Goal: Information Seeking & Learning: Learn about a topic

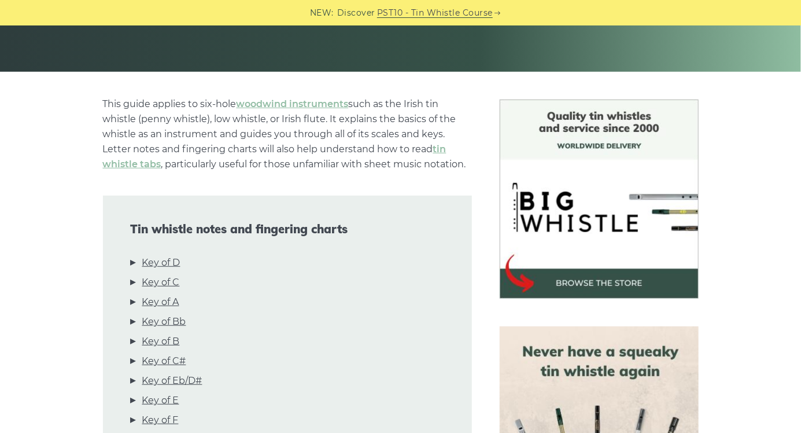
scroll to position [233, 0]
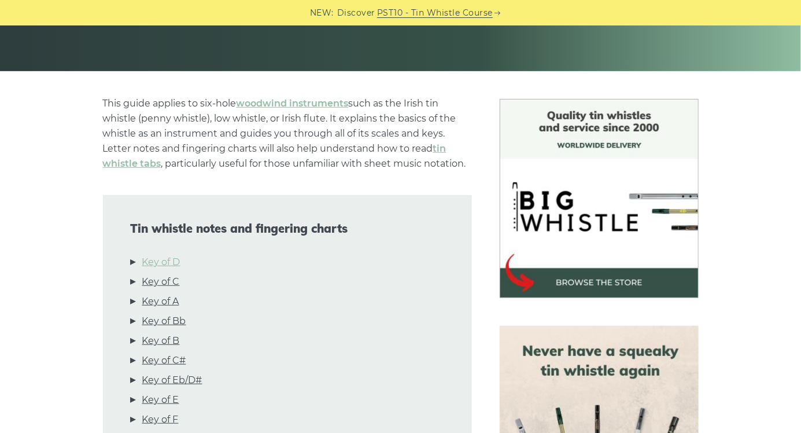
click at [164, 263] on link "Key of D" at bounding box center [161, 262] width 38 height 15
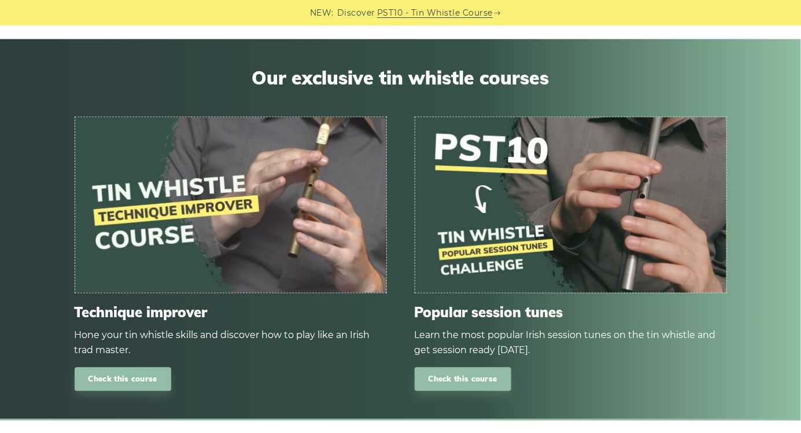
scroll to position [6940, 0]
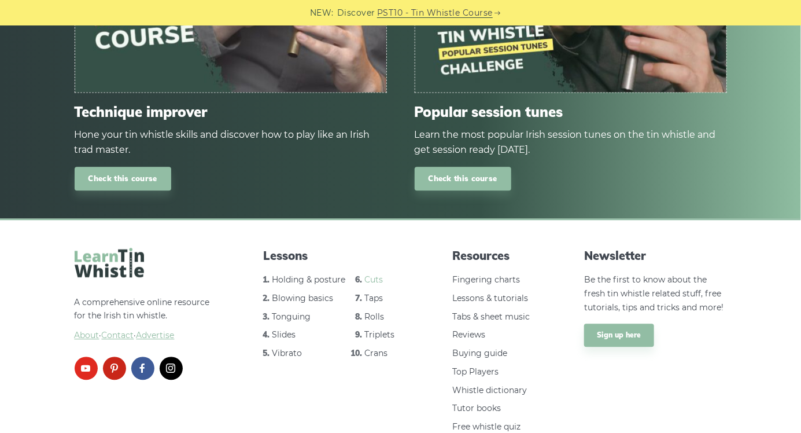
click at [373, 274] on link "Cuts" at bounding box center [374, 279] width 19 height 10
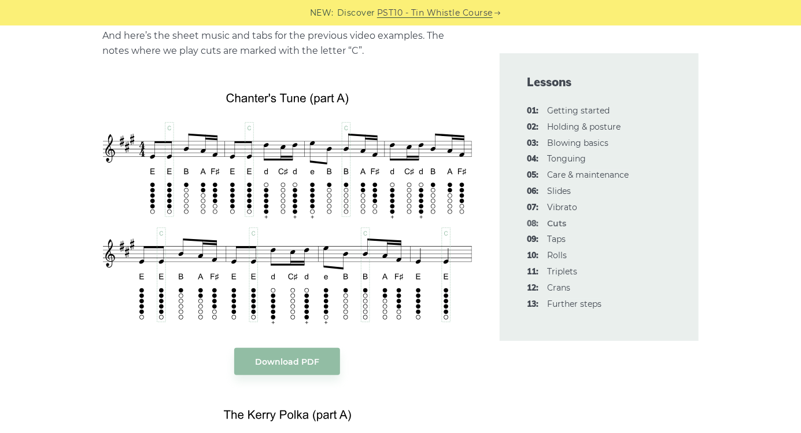
scroll to position [2219, 0]
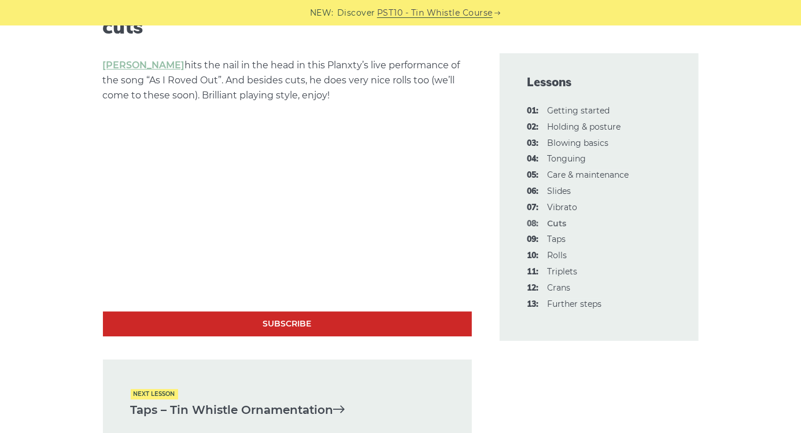
click at [392, 371] on div "Next lesson Taps – Tin Whistle Ornamentation" at bounding box center [287, 403] width 369 height 88
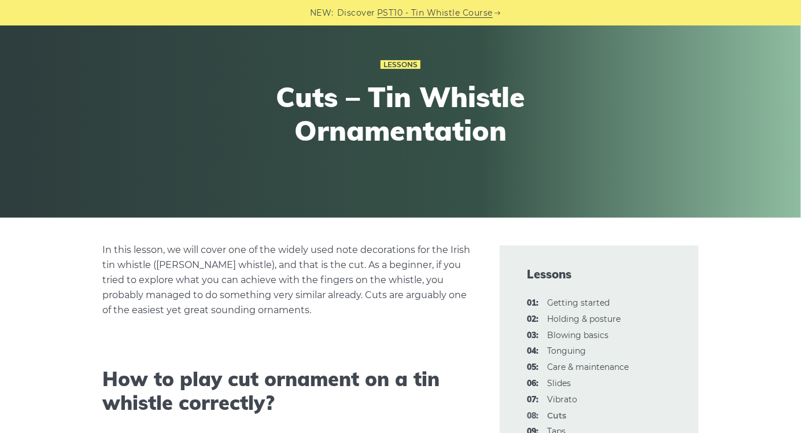
scroll to position [80, 0]
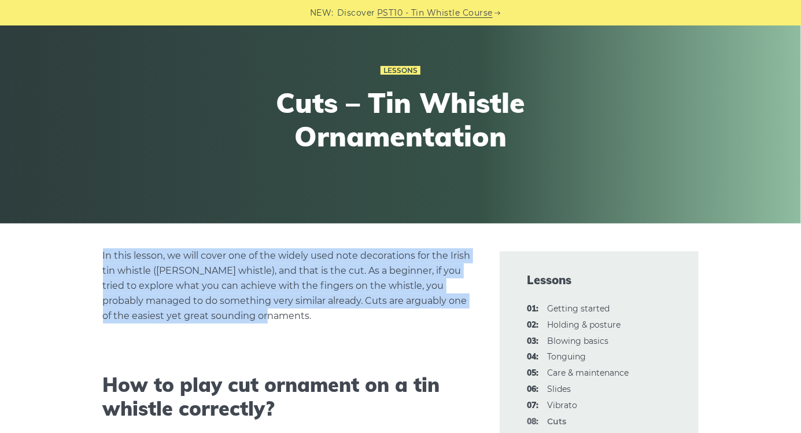
copy p "In this lesson, we will cover one of the widely used note decorations for the I…"
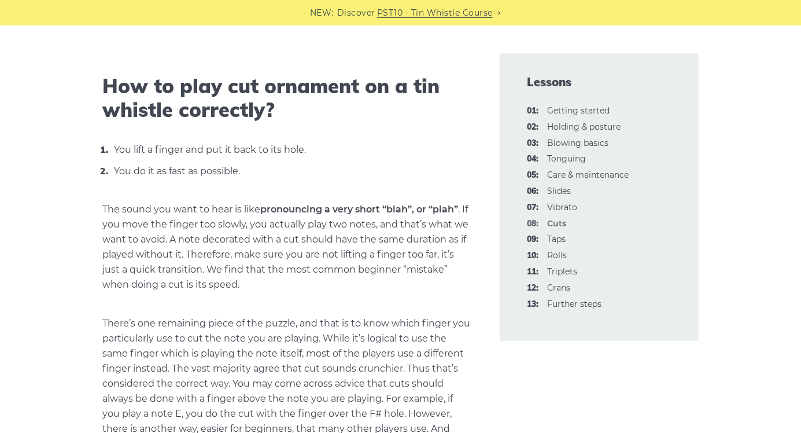
scroll to position [379, 0]
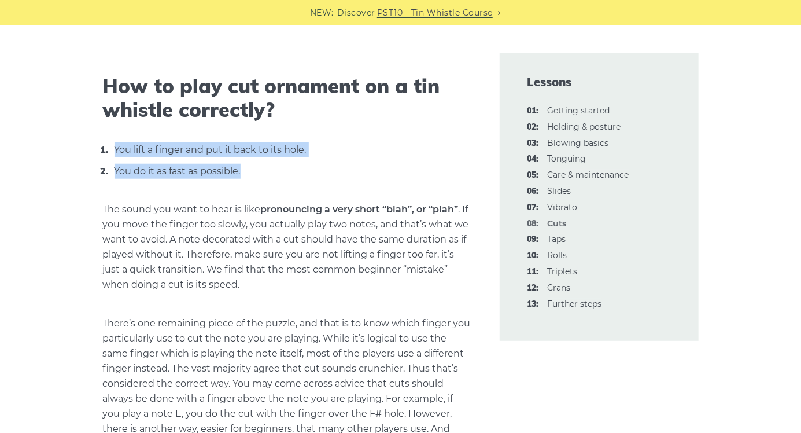
copy ol "You lift a finger and put it back to its hole. You do it as fast as possible."
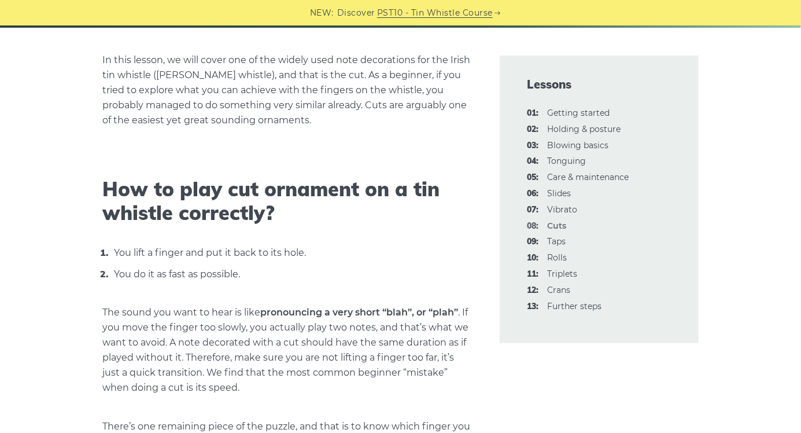
scroll to position [0, 0]
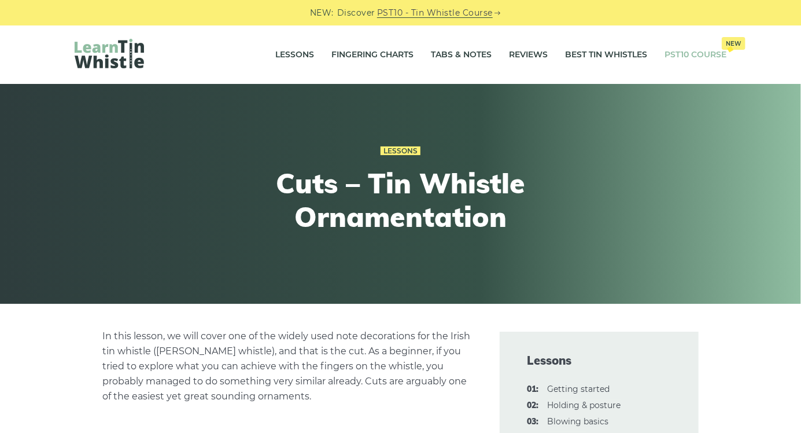
click at [699, 50] on link "PST10 Course New" at bounding box center [696, 54] width 62 height 29
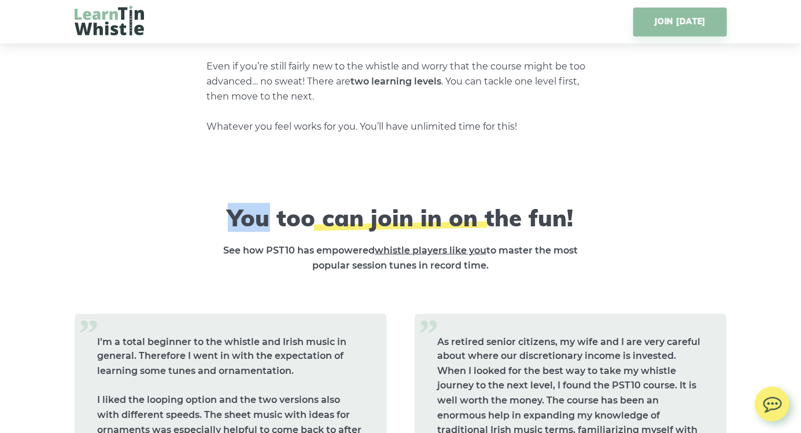
scroll to position [4517, 0]
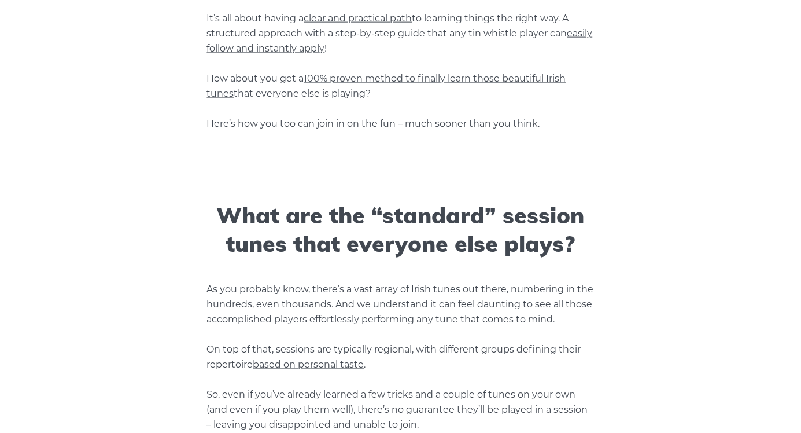
scroll to position [0, 0]
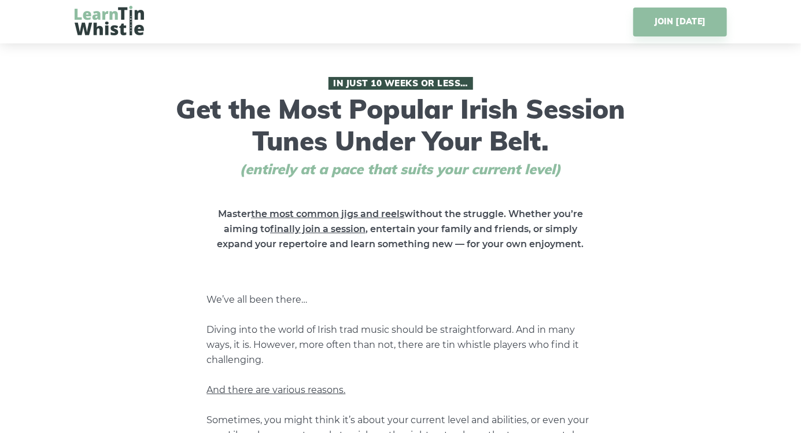
click at [117, 23] on img at bounding box center [109, 21] width 69 height 30
click at [113, 30] on img at bounding box center [109, 21] width 69 height 30
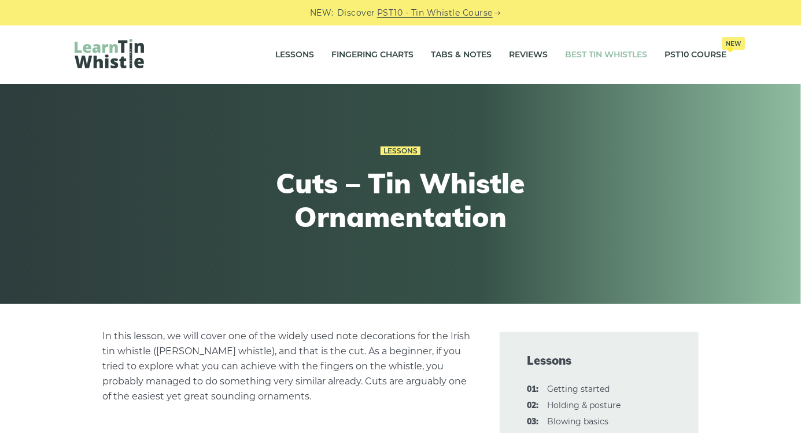
click at [602, 58] on link "Best Tin Whistles" at bounding box center [607, 54] width 82 height 29
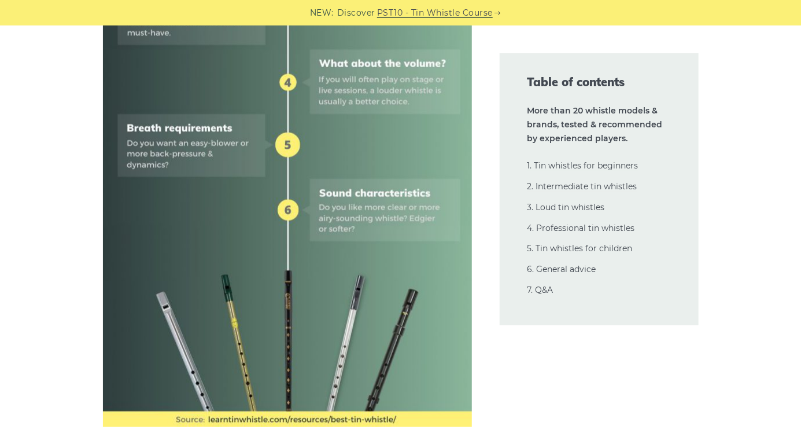
scroll to position [781, 0]
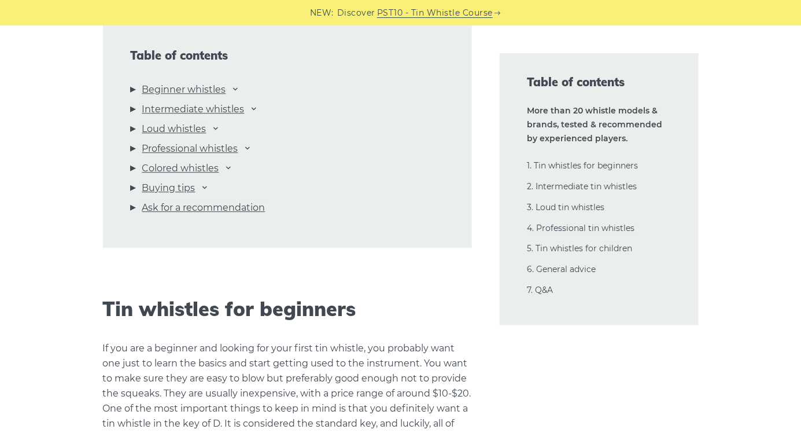
scroll to position [1297, 0]
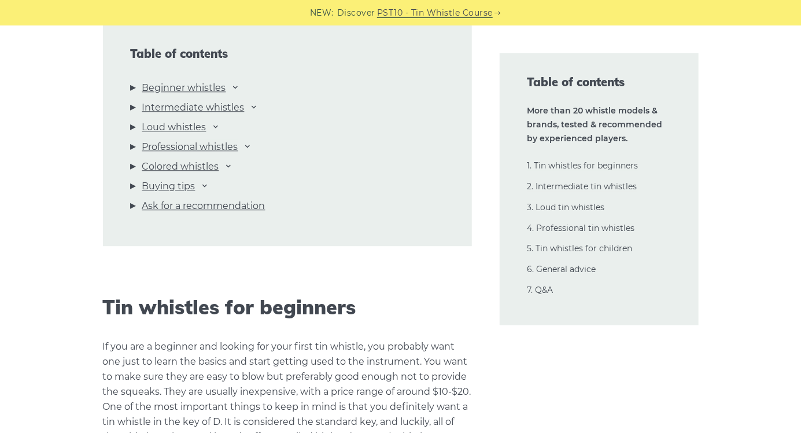
click at [226, 89] on li "Beginner whistles [PERSON_NAME] Mellow D Feadog Brass Feadog Pro [PERSON_NAME] …" at bounding box center [288, 90] width 314 height 20
click at [220, 91] on link "Beginner whistles" at bounding box center [184, 87] width 84 height 15
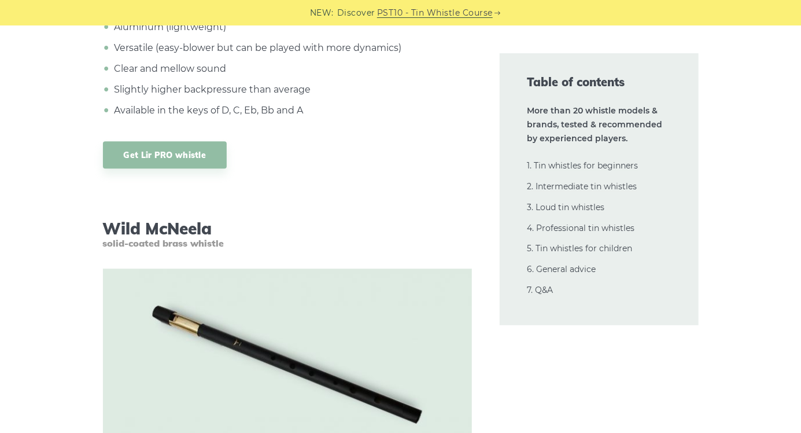
scroll to position [9144, 0]
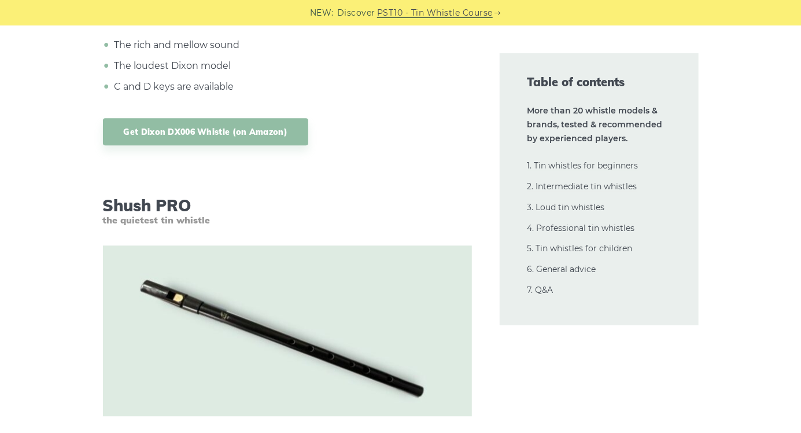
scroll to position [10955, 0]
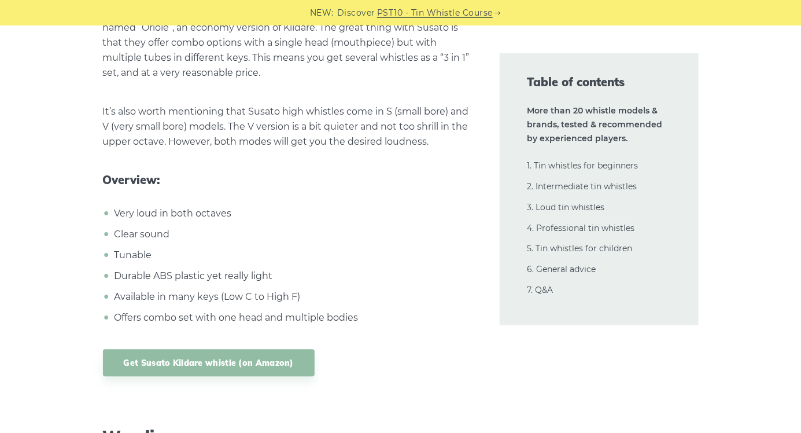
scroll to position [12658, 0]
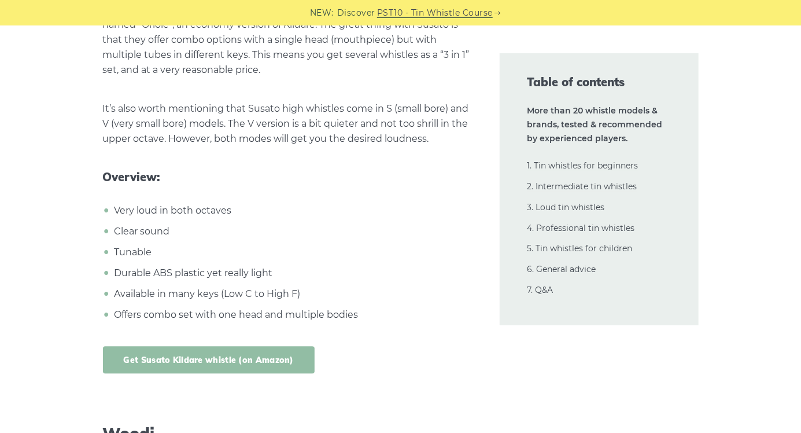
click at [269, 346] on link "Get Susato Kildare whistle (on Amazon)" at bounding box center [209, 359] width 212 height 27
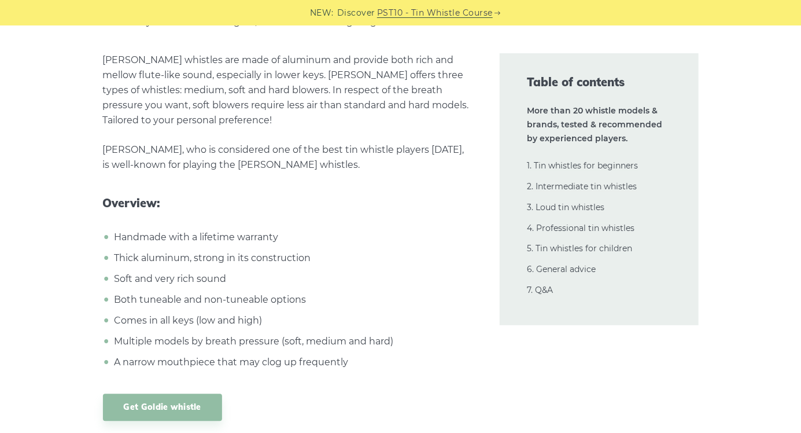
scroll to position [16417, 0]
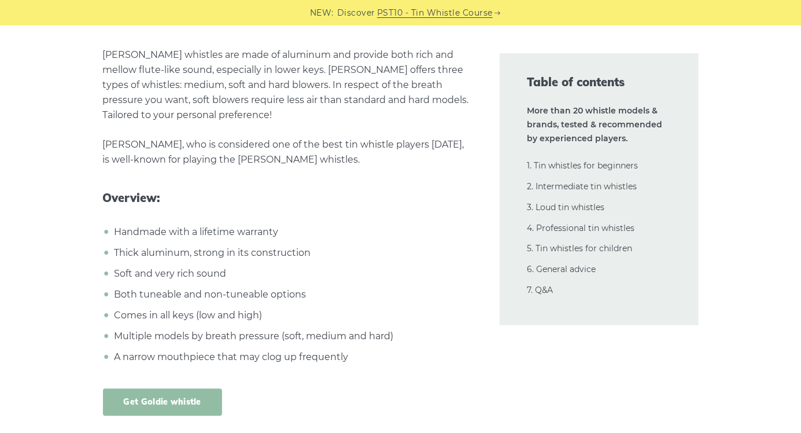
click at [185, 389] on link "Get Goldie whistle" at bounding box center [162, 402] width 119 height 27
click at [183, 389] on link "Get Goldie whistle" at bounding box center [162, 402] width 119 height 27
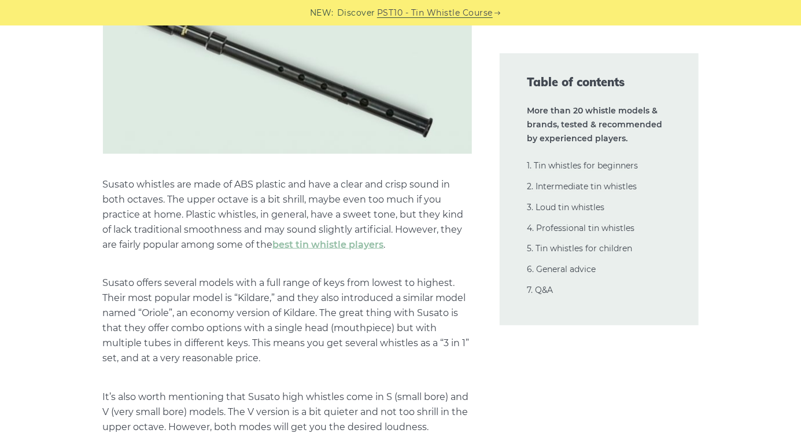
scroll to position [12370, 0]
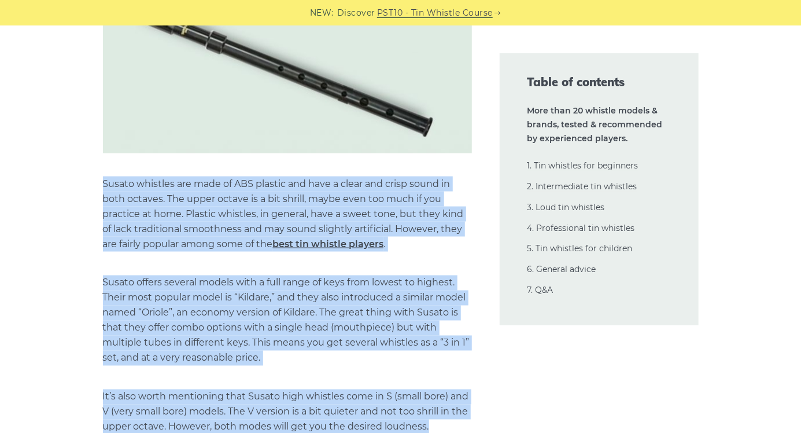
copy div "Loremi dolorsit ame cons ad ELI seddoei tem inci u labor etd magna aliqu en adm…"
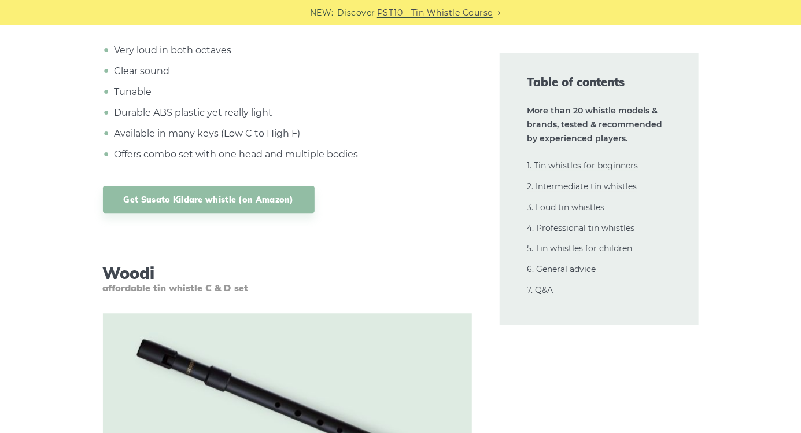
scroll to position [12819, 0]
click at [240, 185] on link "Get Susato Kildare whistle (on Amazon)" at bounding box center [209, 198] width 212 height 27
